Goal: Use online tool/utility: Utilize a website feature to perform a specific function

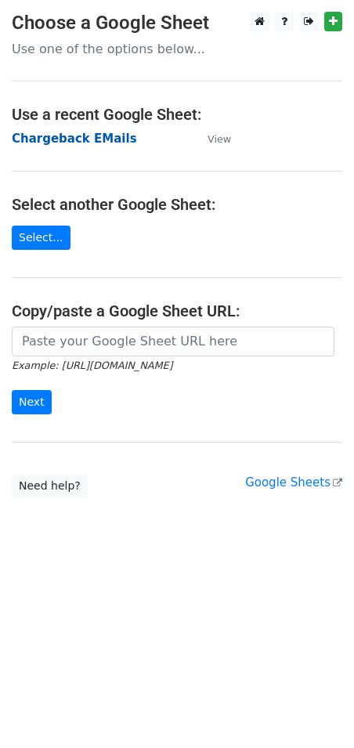
click at [93, 135] on strong "Chargeback EMails" at bounding box center [74, 139] width 125 height 14
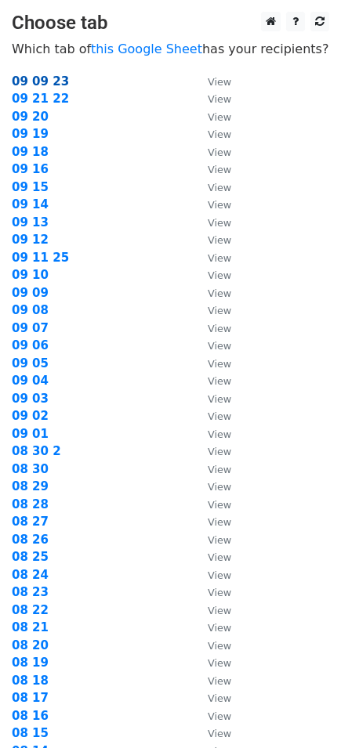
click at [44, 79] on strong "09 09 23" at bounding box center [40, 81] width 57 height 14
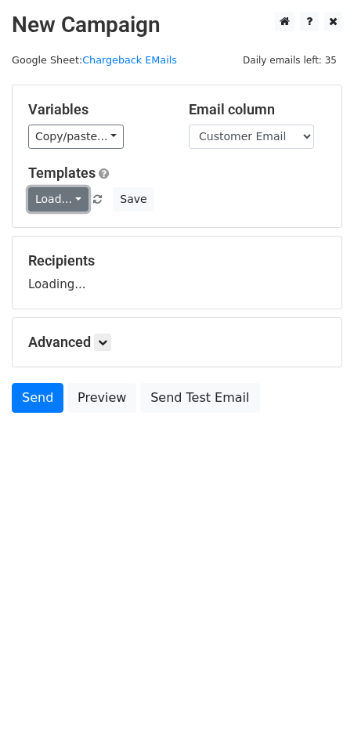
click at [74, 207] on link "Load..." at bounding box center [58, 199] width 60 height 24
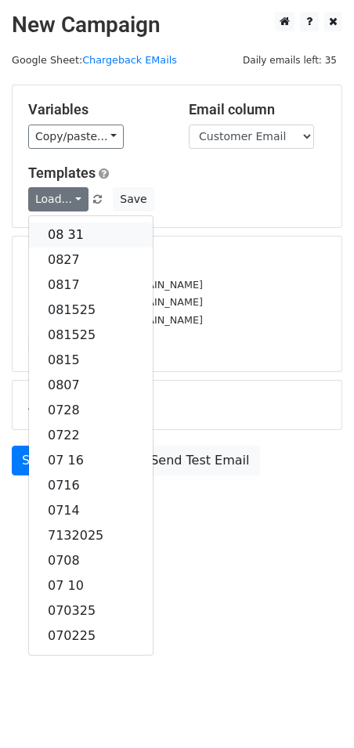
click at [71, 225] on link "08 31" at bounding box center [91, 235] width 124 height 25
